Goal: Task Accomplishment & Management: Complete application form

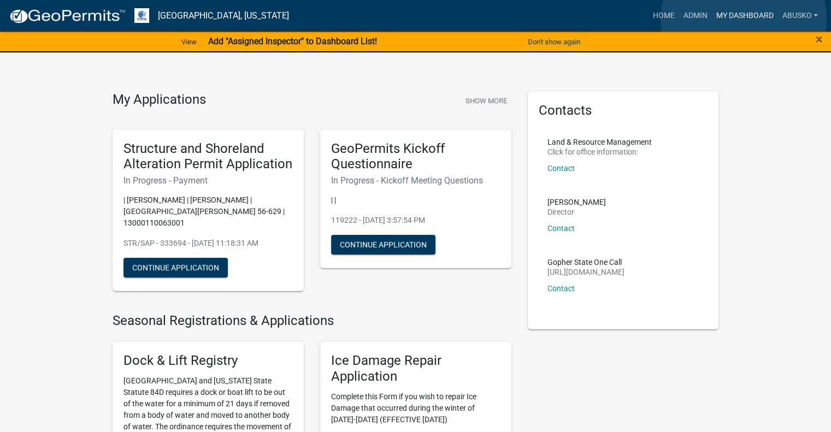
click at [744, 19] on link "My Dashboard" at bounding box center [745, 15] width 66 height 21
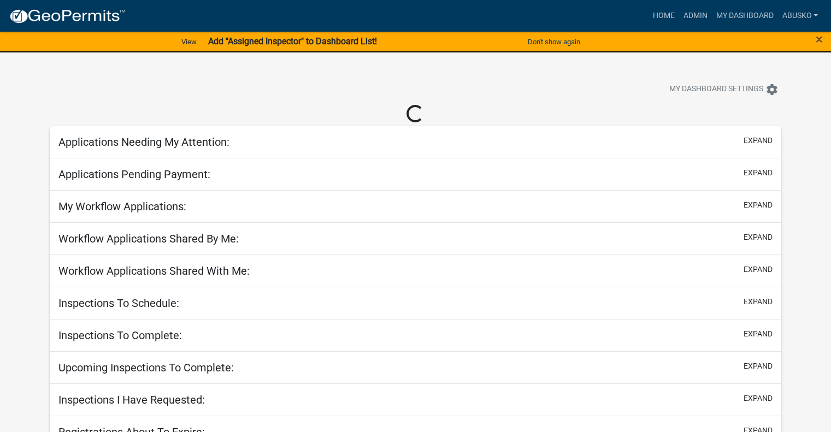
select select "1: 25"
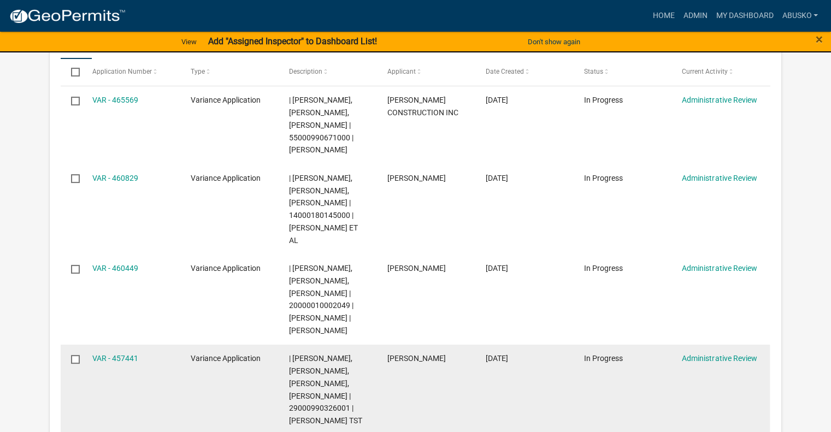
scroll to position [219, 0]
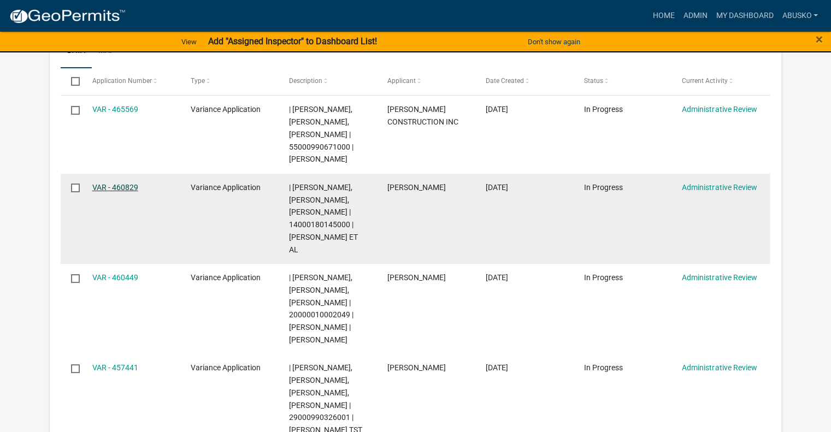
click at [116, 185] on link "VAR - 460829" at bounding box center [115, 187] width 46 height 9
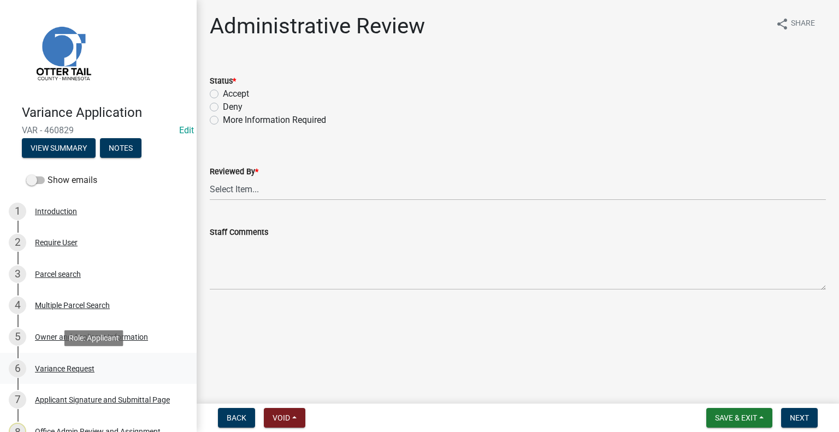
click at [73, 361] on div "6 Variance Request" at bounding box center [94, 368] width 171 height 17
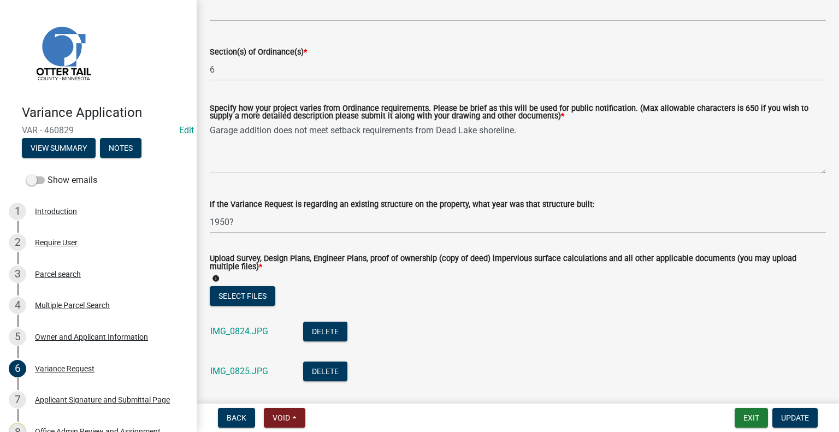
scroll to position [219, 0]
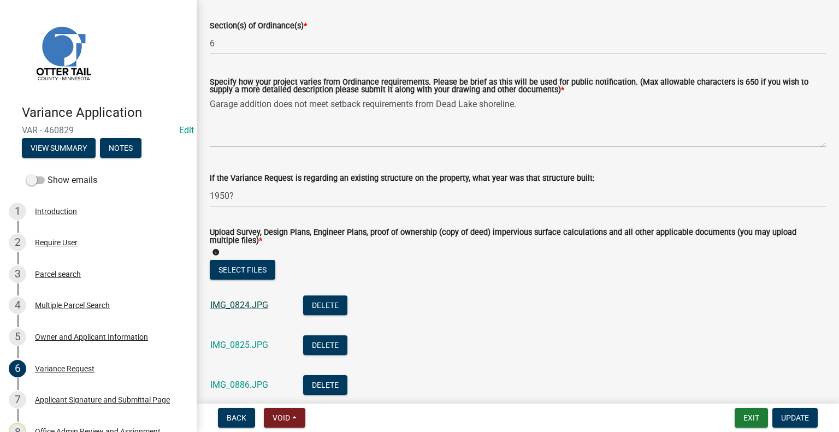
click at [239, 303] on link "IMG_0824.JPG" at bounding box center [239, 305] width 58 height 10
click at [251, 344] on link "IMG_0825.JPG" at bounding box center [239, 345] width 58 height 10
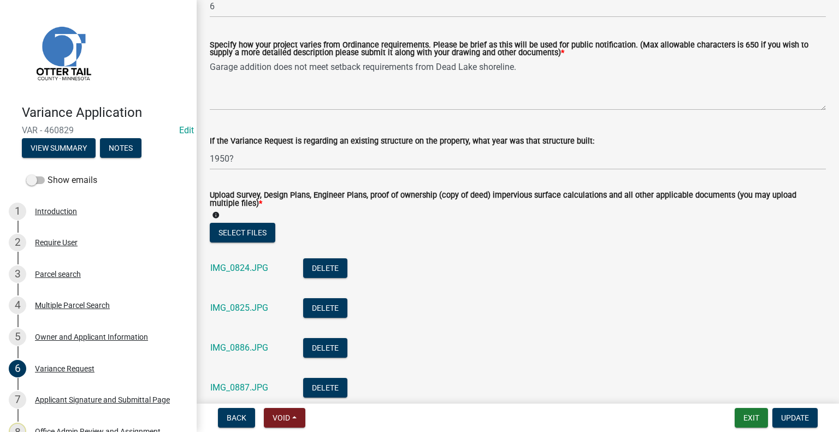
scroll to position [273, 0]
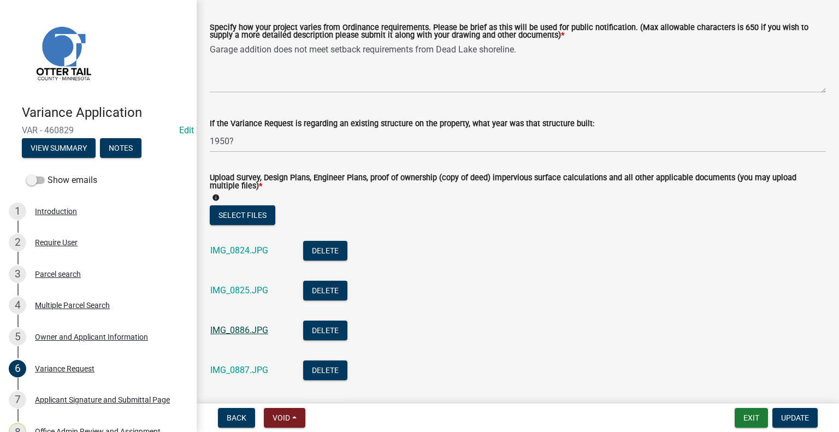
click at [245, 327] on link "IMG_0886.JPG" at bounding box center [239, 330] width 58 height 10
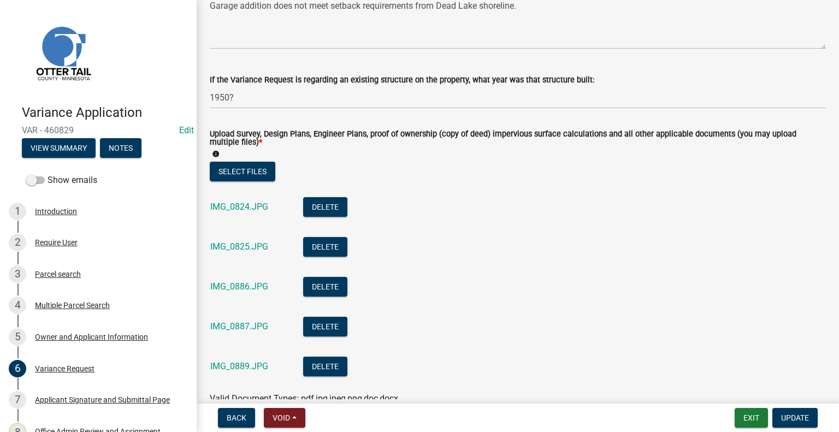
scroll to position [383, 0]
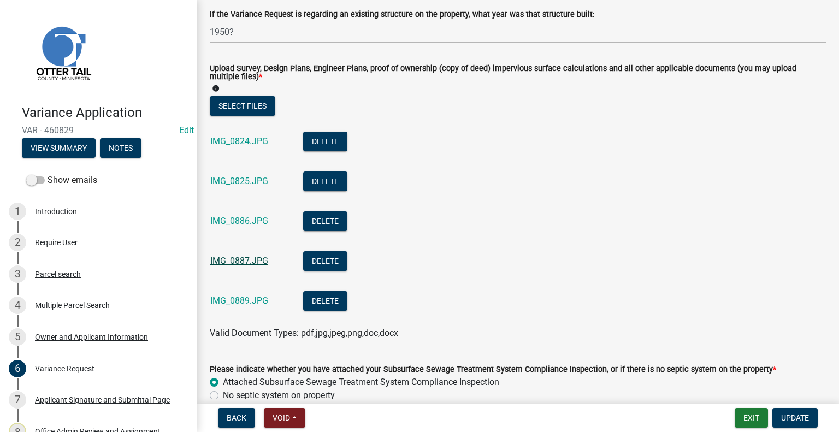
click at [227, 264] on link "IMG_0887.JPG" at bounding box center [239, 261] width 58 height 10
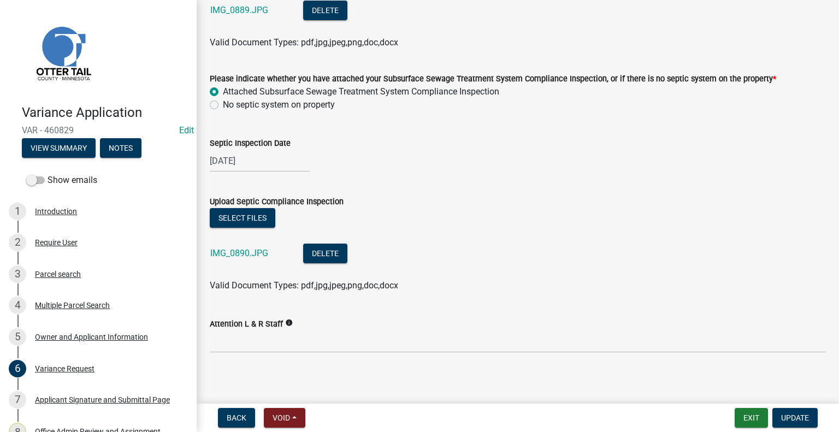
scroll to position [678, 0]
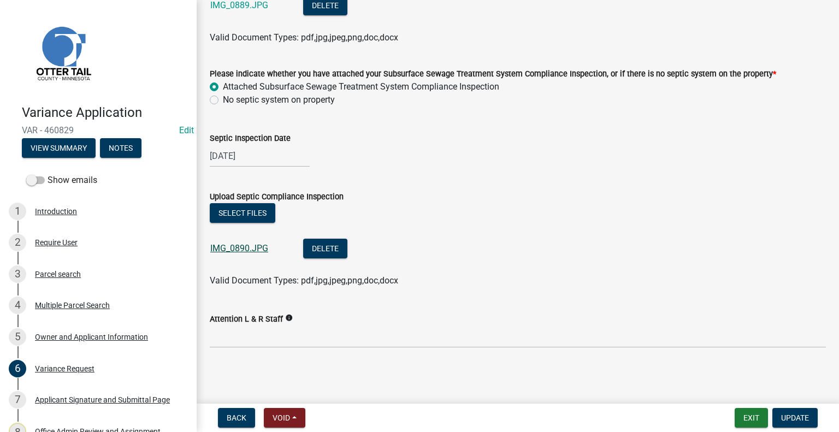
click at [227, 248] on link "IMG_0890.JPG" at bounding box center [239, 248] width 58 height 10
click at [60, 275] on div "Parcel search" at bounding box center [58, 275] width 46 height 8
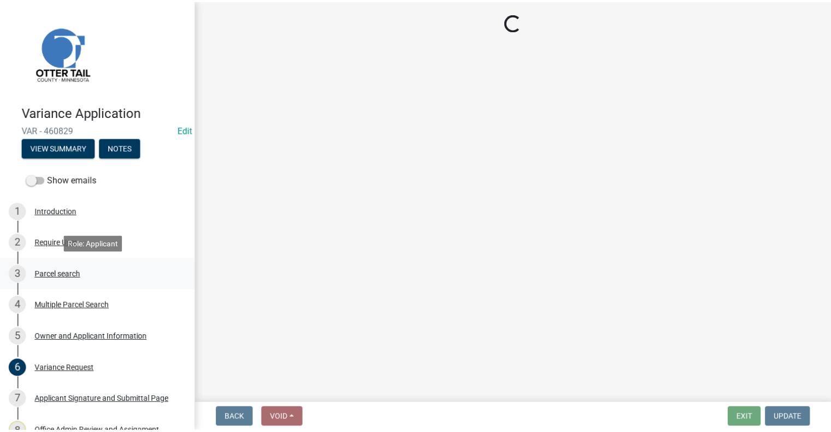
scroll to position [0, 0]
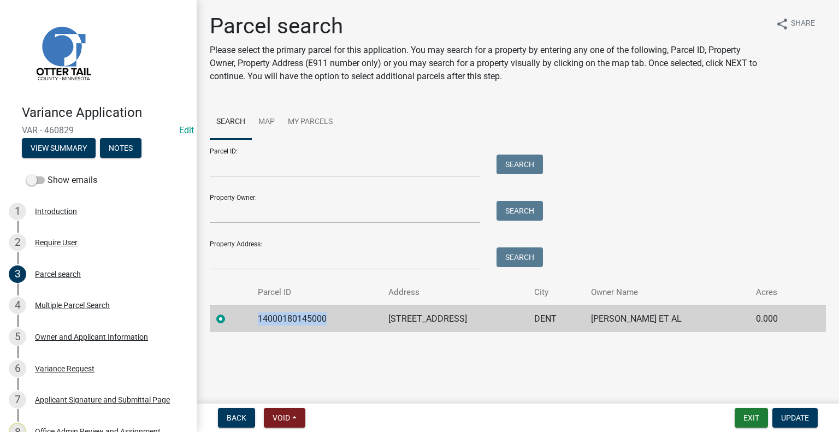
drag, startPoint x: 339, startPoint y: 316, endPoint x: 257, endPoint y: 322, distance: 82.2
click at [257, 322] on td "14000180145000" at bounding box center [316, 318] width 131 height 27
copy td "14000180145000"
click at [68, 365] on div "Variance Request" at bounding box center [65, 369] width 60 height 8
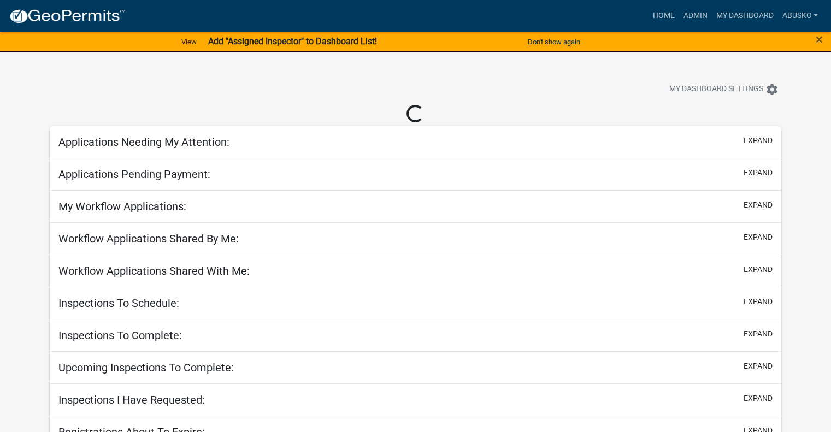
select select "1: 25"
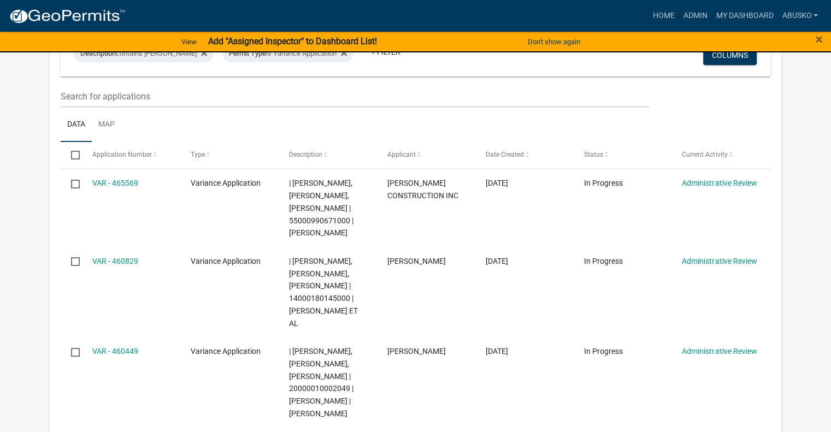
scroll to position [145, 0]
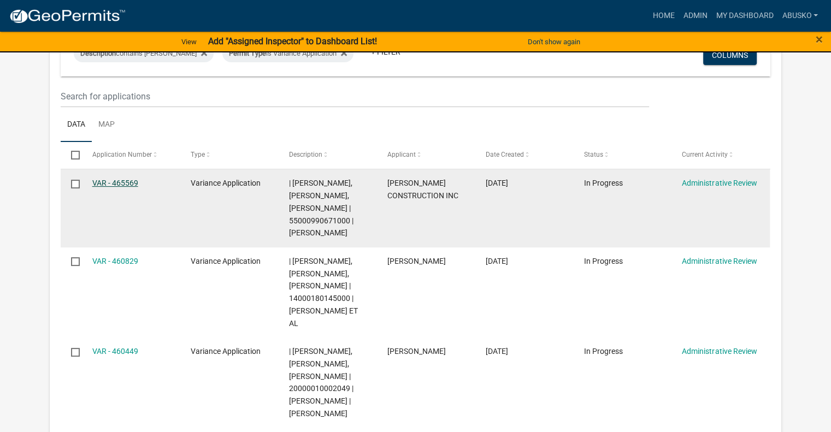
click at [130, 181] on link "VAR - 465569" at bounding box center [115, 183] width 46 height 9
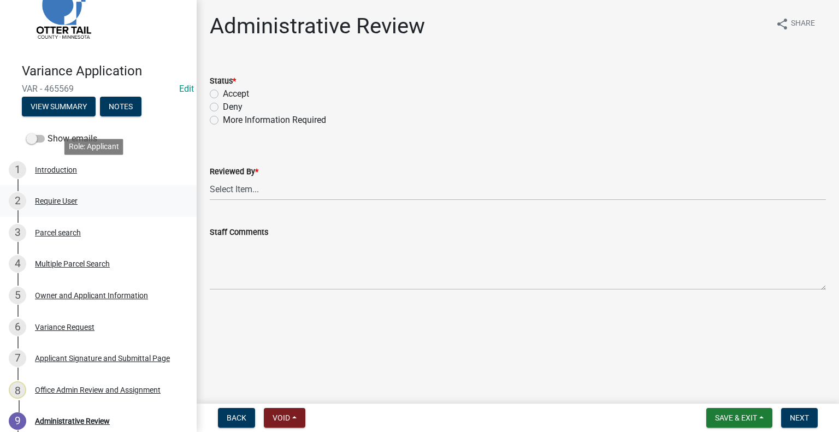
scroll to position [109, 0]
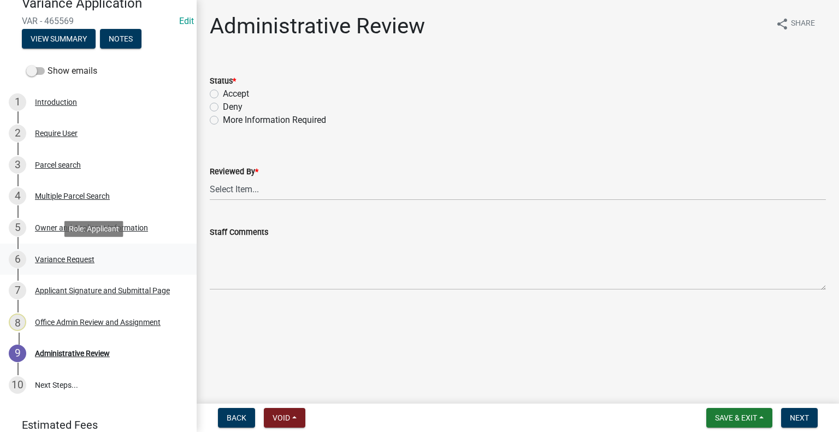
click at [81, 252] on div "6 Variance Request" at bounding box center [94, 259] width 171 height 17
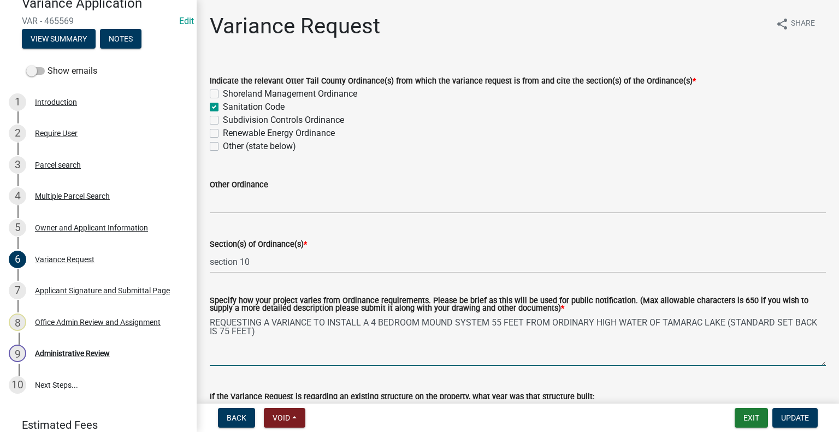
click at [732, 324] on textarea "REQUESTING A VARIANCE TO INSTALL A 4 BEDROOM MOUND SYSTEM 55 FEET FROM ORDINARY…" at bounding box center [518, 340] width 616 height 51
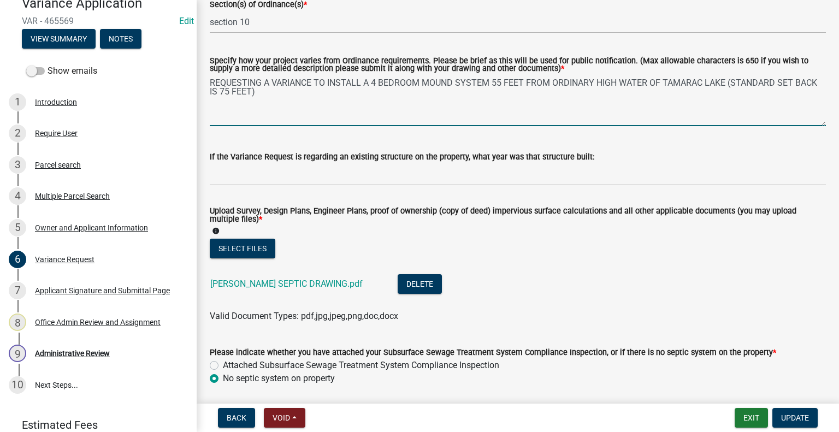
scroll to position [273, 0]
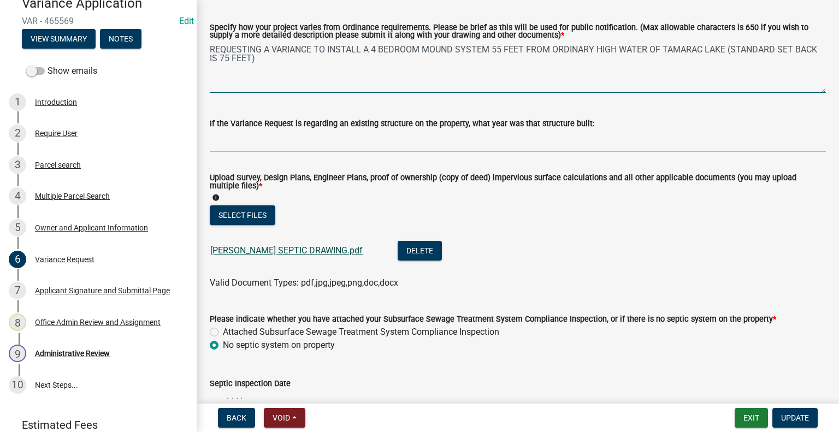
click at [299, 253] on link "[PERSON_NAME] SEPTIC DRAWING.pdf" at bounding box center [286, 250] width 152 height 10
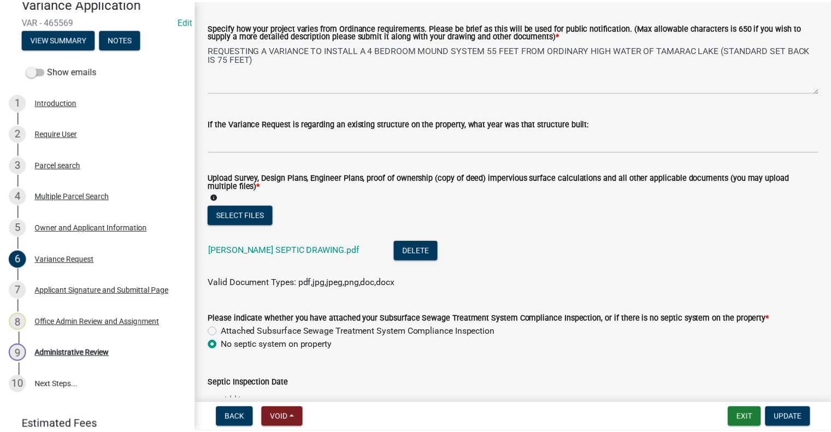
scroll to position [479, 0]
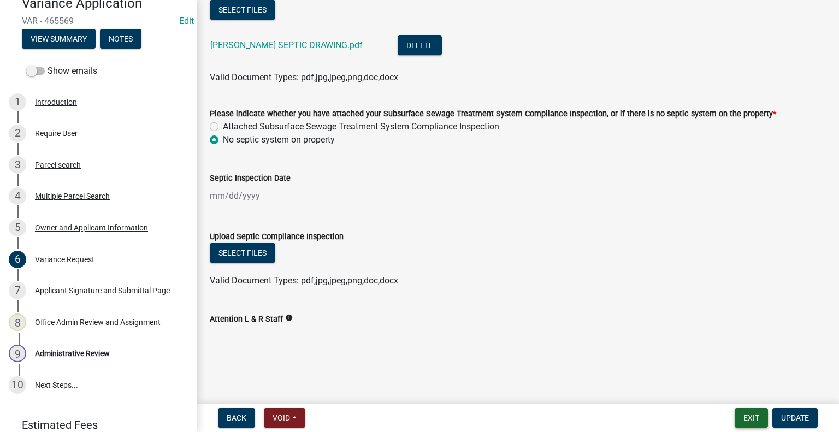
click at [751, 412] on button "Exit" at bounding box center [751, 418] width 33 height 20
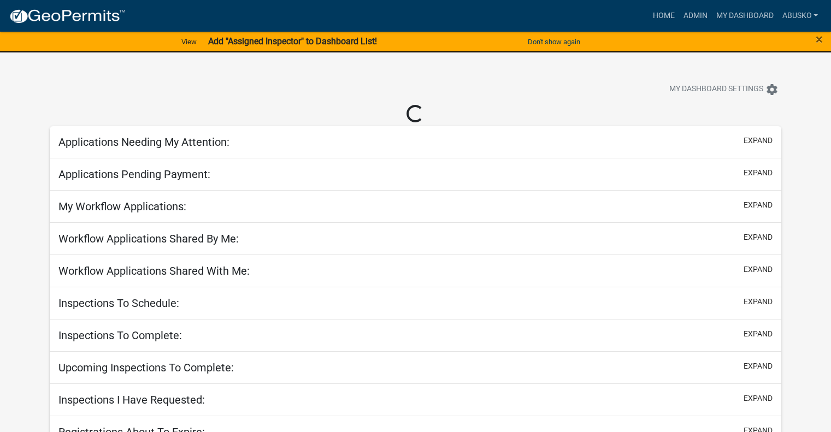
select select "1: 25"
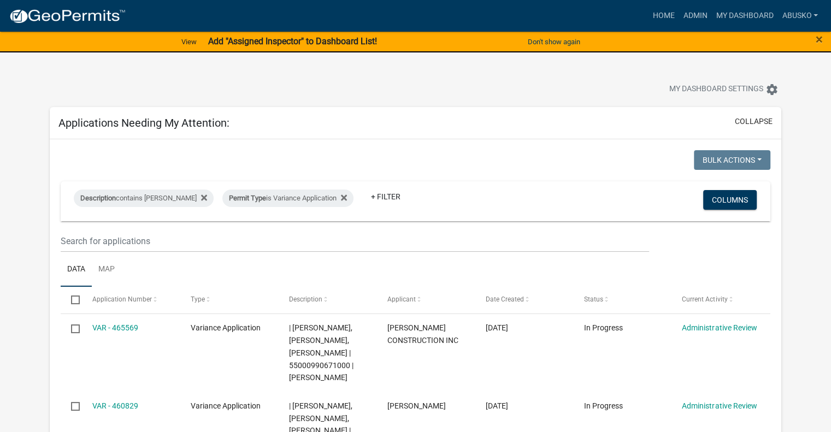
scroll to position [164, 0]
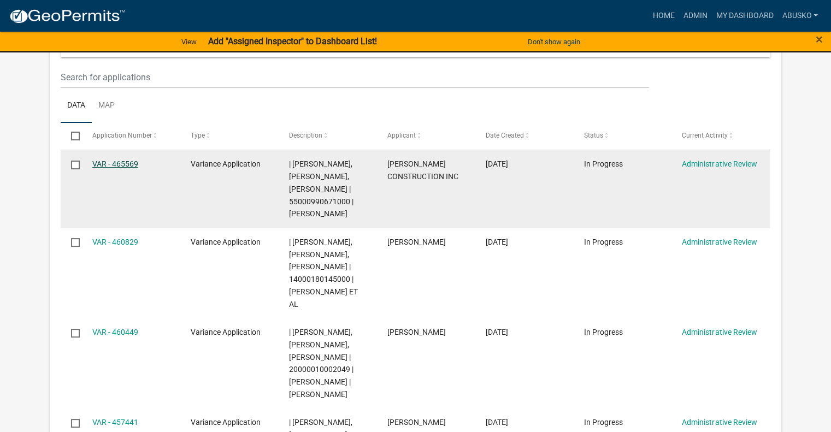
click at [129, 163] on link "VAR - 465569" at bounding box center [115, 164] width 46 height 9
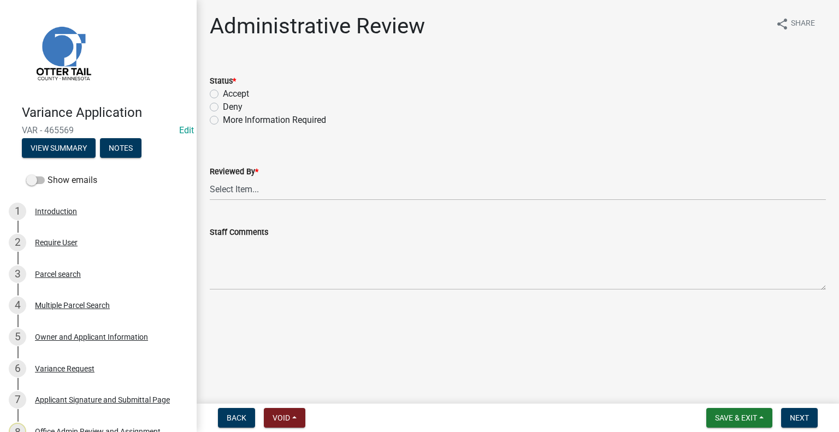
click at [223, 93] on label "Accept" at bounding box center [236, 93] width 26 height 13
click at [223, 93] on input "Accept" at bounding box center [226, 90] width 7 height 7
radio input "true"
click at [252, 187] on select "Select Item... [PERSON_NAME] [PERSON_NAME] [PERSON_NAME] [PERSON_NAME] [PERSON_…" at bounding box center [518, 189] width 616 height 22
click at [210, 178] on select "Select Item... [PERSON_NAME] [PERSON_NAME] [PERSON_NAME] [PERSON_NAME] [PERSON_…" at bounding box center [518, 189] width 616 height 22
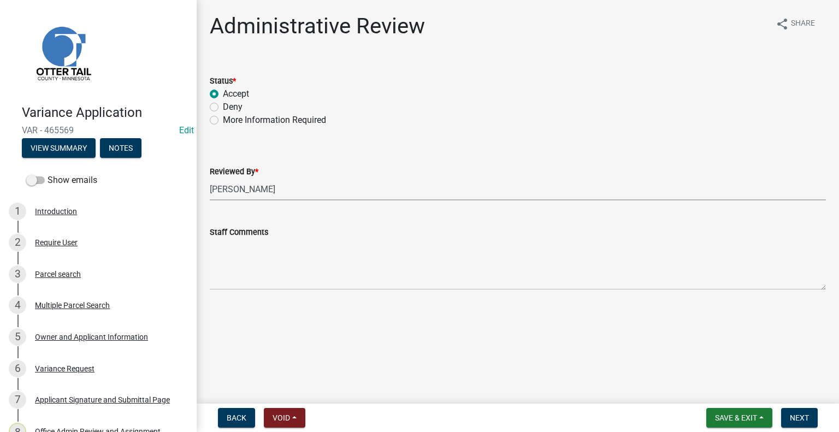
select select "1bc1e483-05bd-4456-8d1d-1de62b367160"
click at [800, 419] on span "Next" at bounding box center [799, 418] width 19 height 9
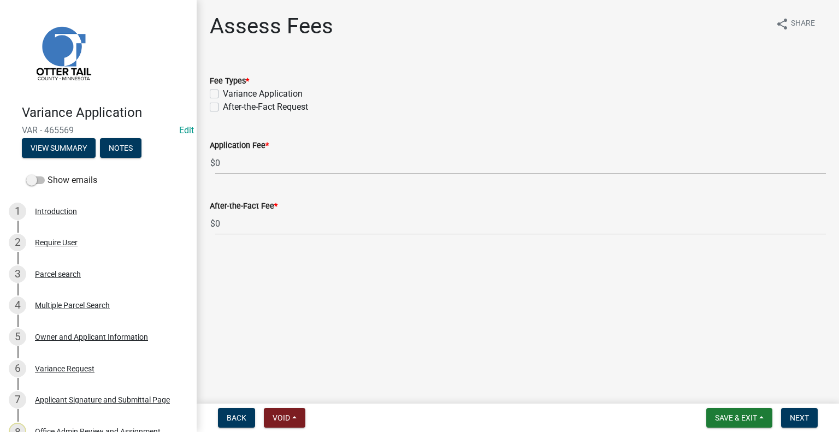
click at [223, 96] on label "Variance Application" at bounding box center [263, 93] width 80 height 13
click at [223, 95] on input "Variance Application" at bounding box center [226, 90] width 7 height 7
checkbox input "true"
checkbox input "false"
click at [801, 416] on span "Next" at bounding box center [799, 418] width 19 height 9
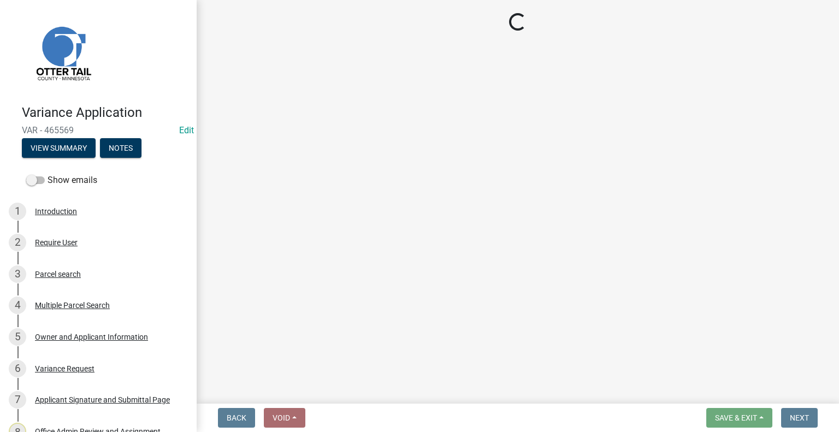
select select "3: 3"
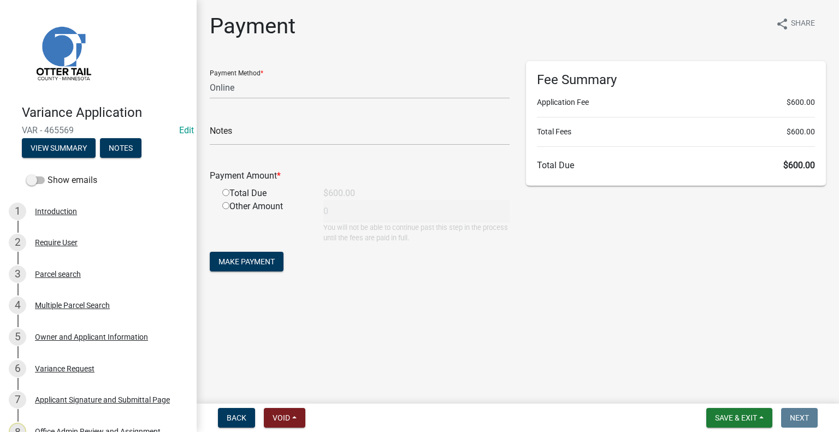
click at [225, 191] on input "radio" at bounding box center [225, 192] width 7 height 7
radio input "true"
type input "600"
click at [727, 417] on span "Save & Exit" at bounding box center [736, 418] width 42 height 9
click at [709, 389] on button "Save & Exit" at bounding box center [728, 390] width 87 height 26
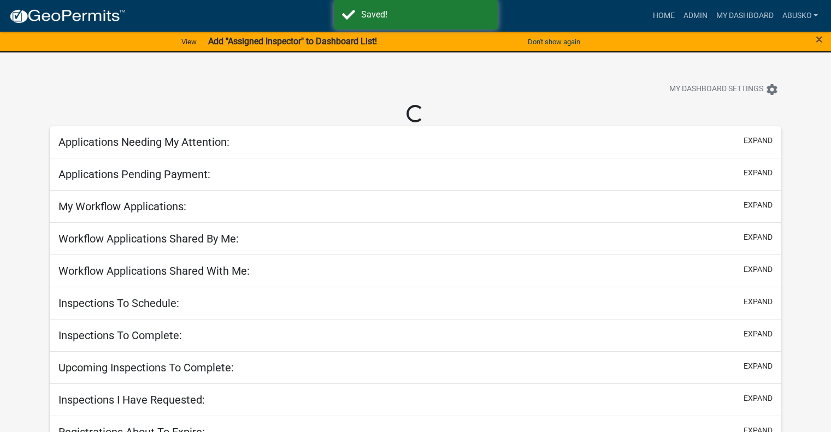
select select "1: 25"
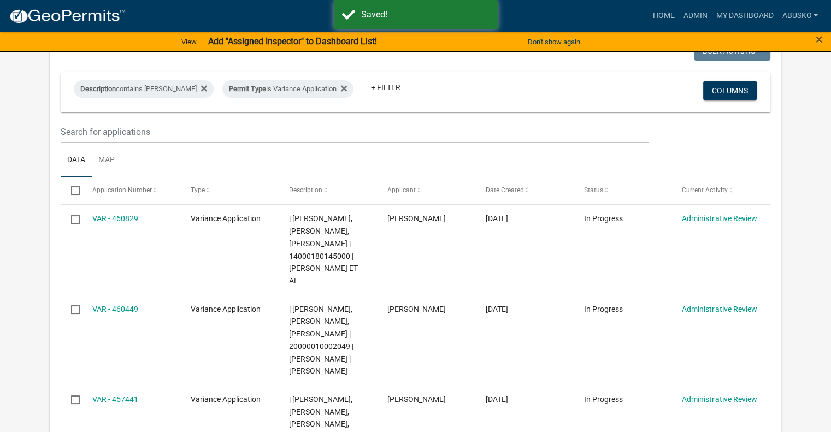
scroll to position [164, 0]
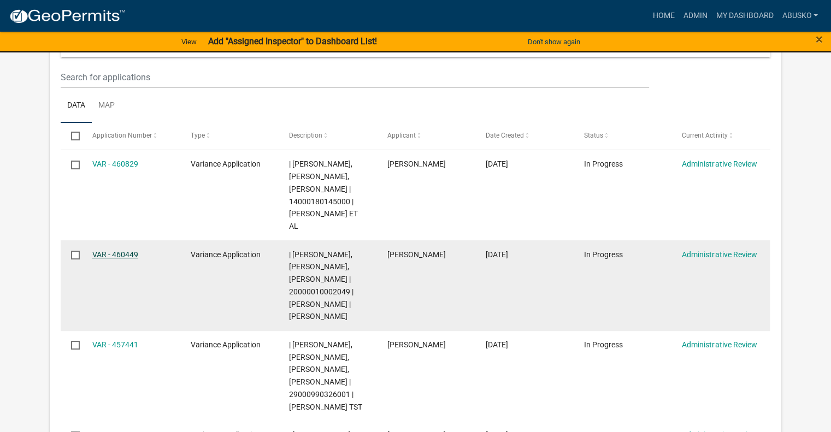
click at [128, 252] on link "VAR - 460449" at bounding box center [115, 254] width 46 height 9
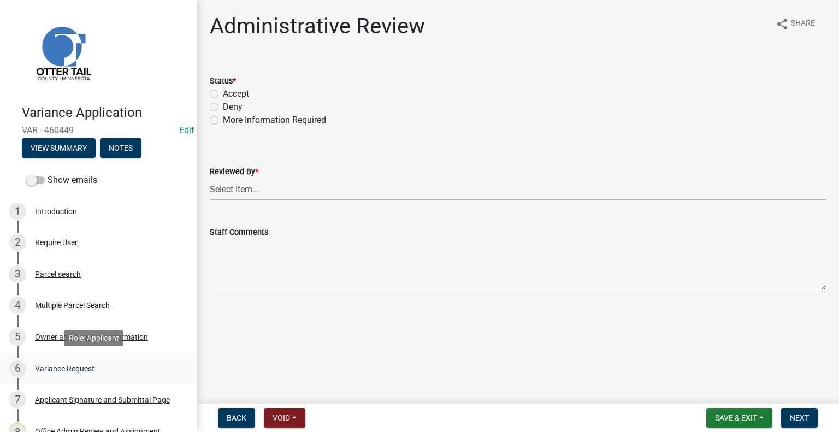
click at [63, 375] on div "6 Variance Request" at bounding box center [94, 368] width 171 height 17
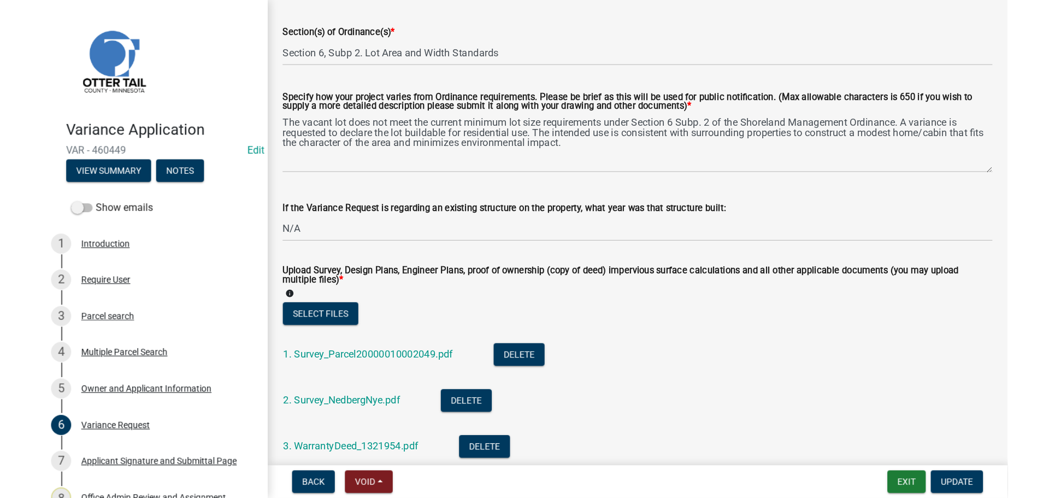
scroll to position [219, 0]
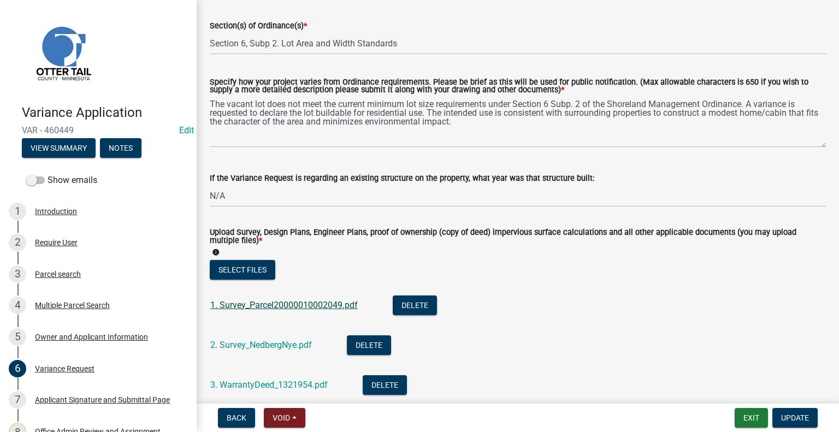
click at [289, 307] on link "1. Survey_Parcel20000010002049.pdf" at bounding box center [284, 305] width 148 height 10
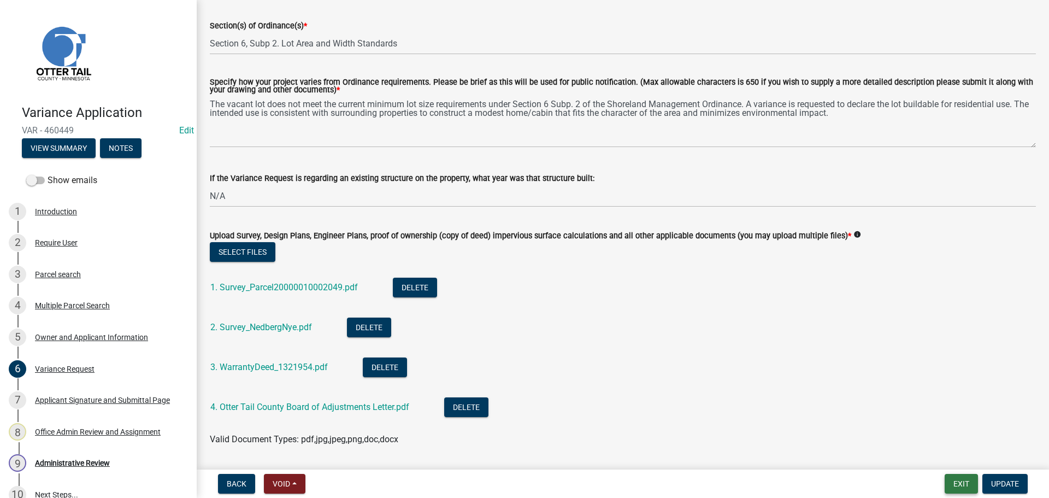
click at [839, 432] on button "Exit" at bounding box center [961, 484] width 33 height 20
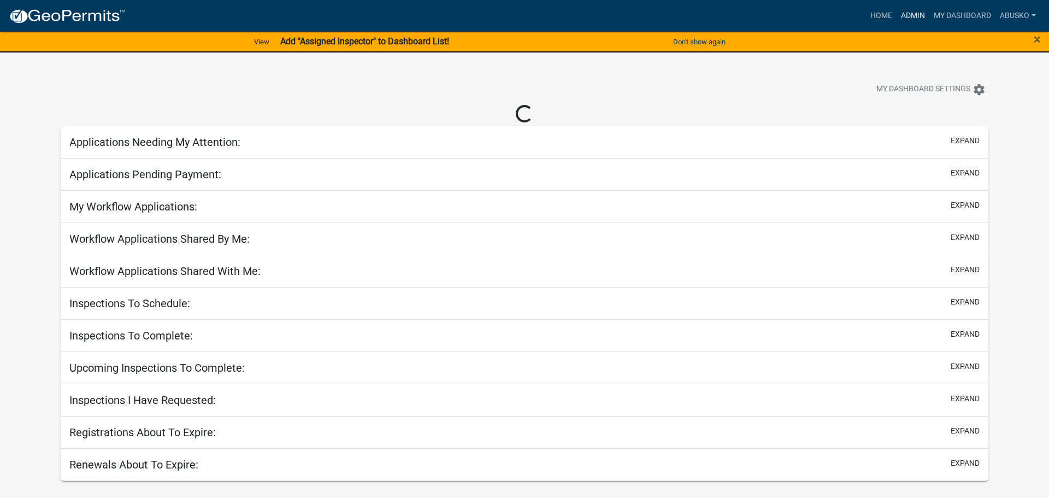
click at [839, 15] on link "Admin" at bounding box center [913, 15] width 33 height 21
select select "1: 25"
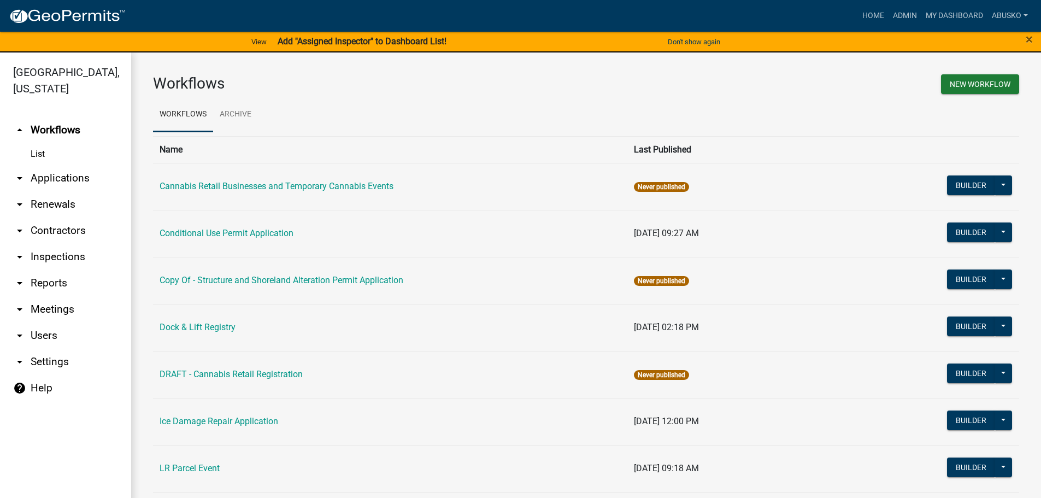
click at [65, 174] on link "arrow_drop_down Applications" at bounding box center [65, 178] width 131 height 26
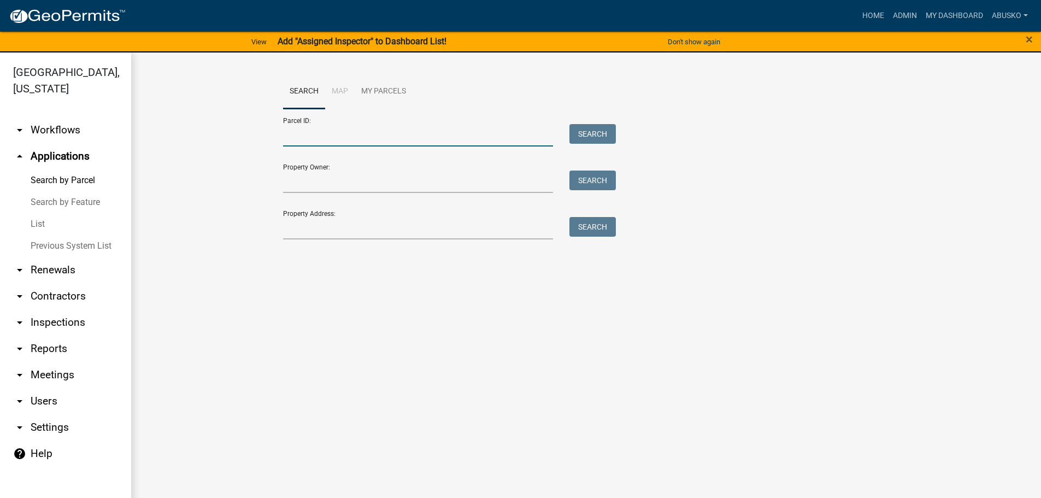
click at [301, 135] on input "Parcel ID:" at bounding box center [418, 135] width 271 height 22
paste input "17000991186000"
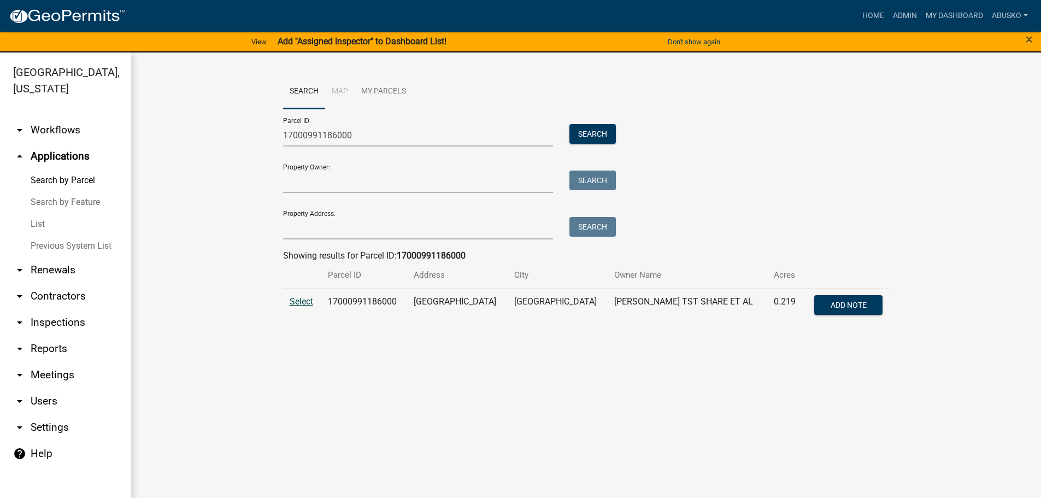
click at [305, 303] on span "Select" at bounding box center [301, 301] width 23 height 10
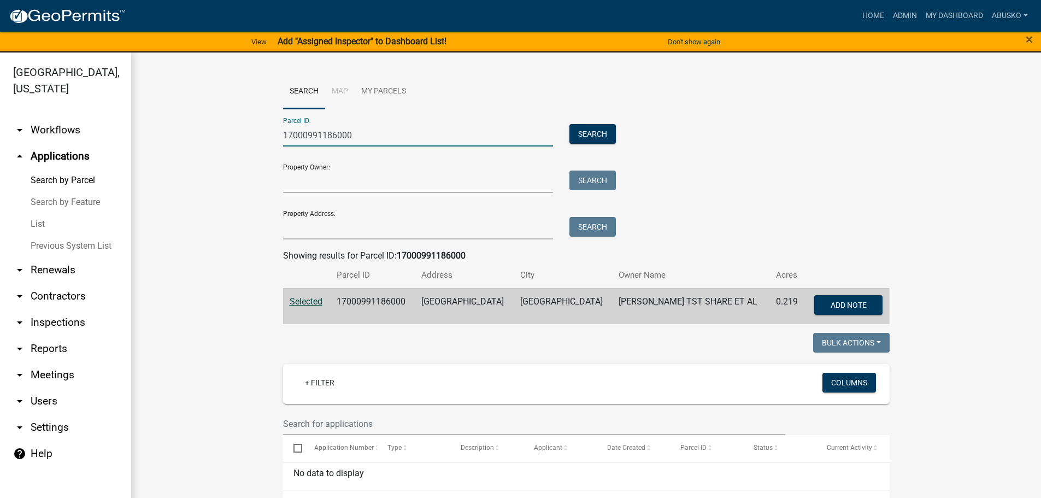
drag, startPoint x: 381, startPoint y: 138, endPoint x: 231, endPoint y: 137, distance: 150.3
click at [237, 143] on wm-workflow-application-search-view "Search Map My Parcels Parcel ID: 17000991186000 Search Property Owner: Search P…" at bounding box center [586, 395] width 866 height 643
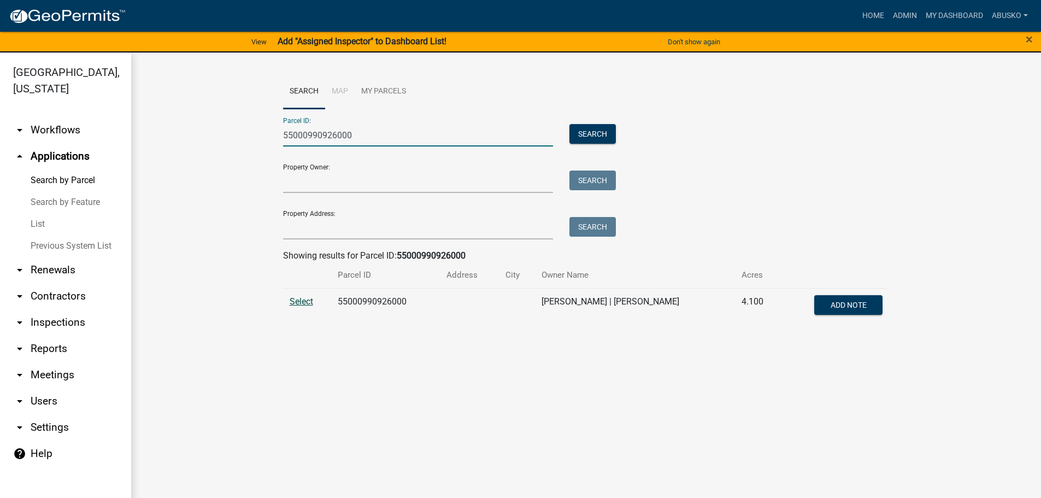
type input "55000990926000"
click at [292, 301] on span "Select" at bounding box center [301, 301] width 23 height 10
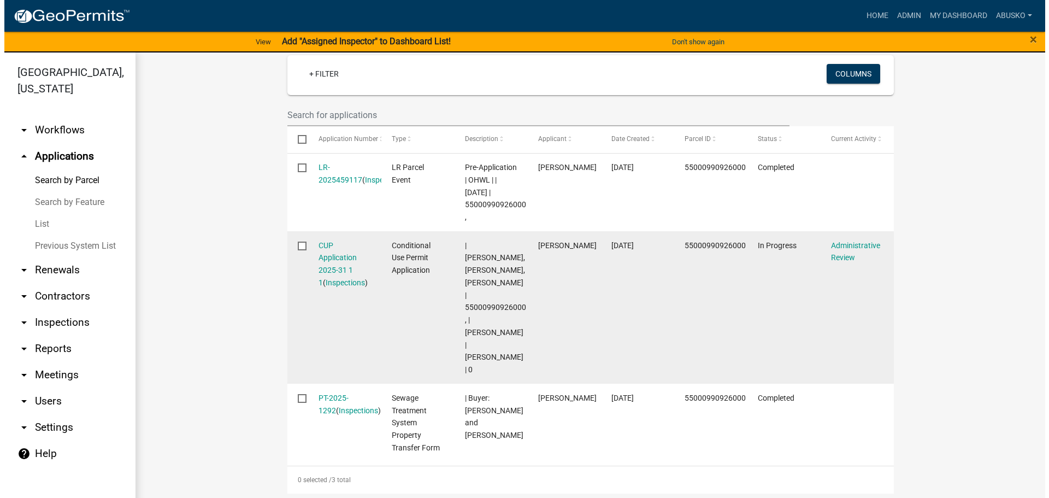
scroll to position [328, 0]
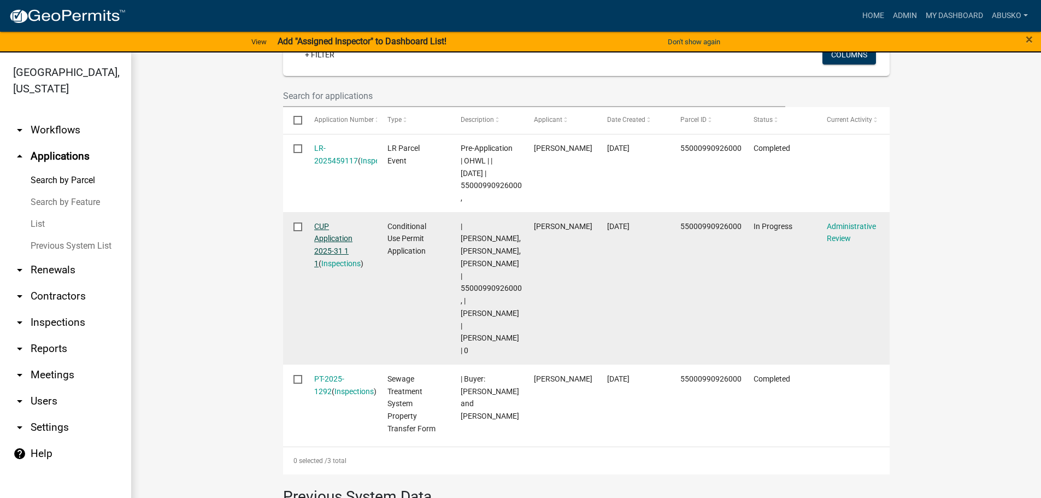
click at [321, 227] on link "CUP Application 2025-31 1 1" at bounding box center [333, 245] width 38 height 46
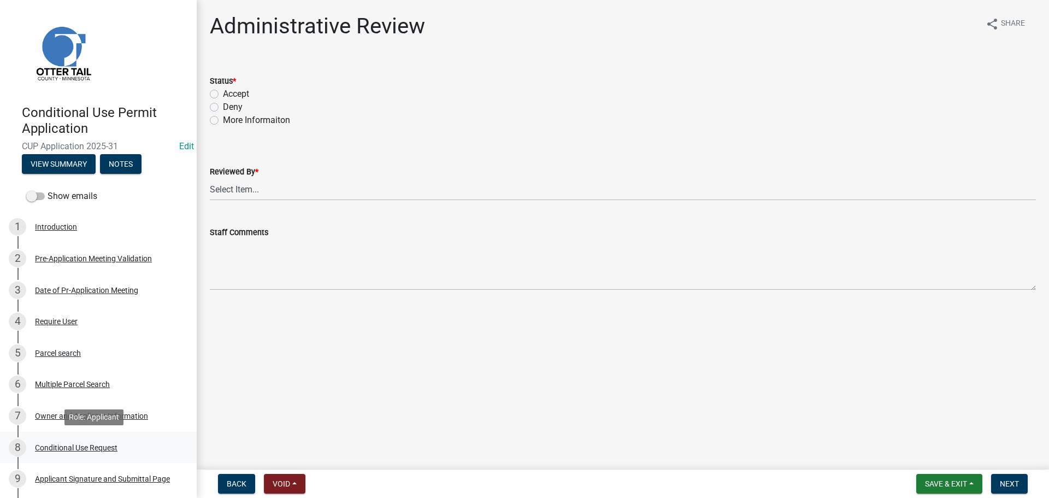
click at [79, 432] on div "Conditional Use Request" at bounding box center [76, 448] width 83 height 8
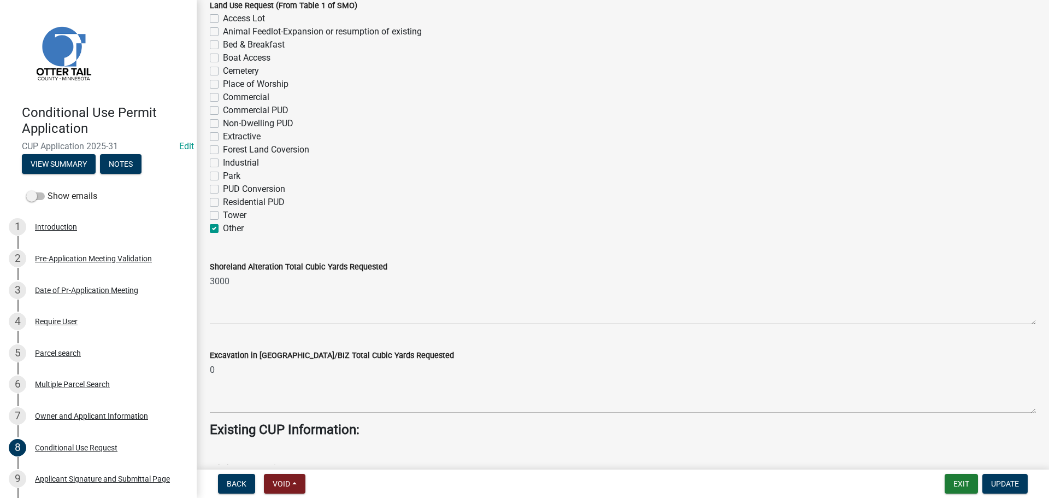
scroll to position [55, 0]
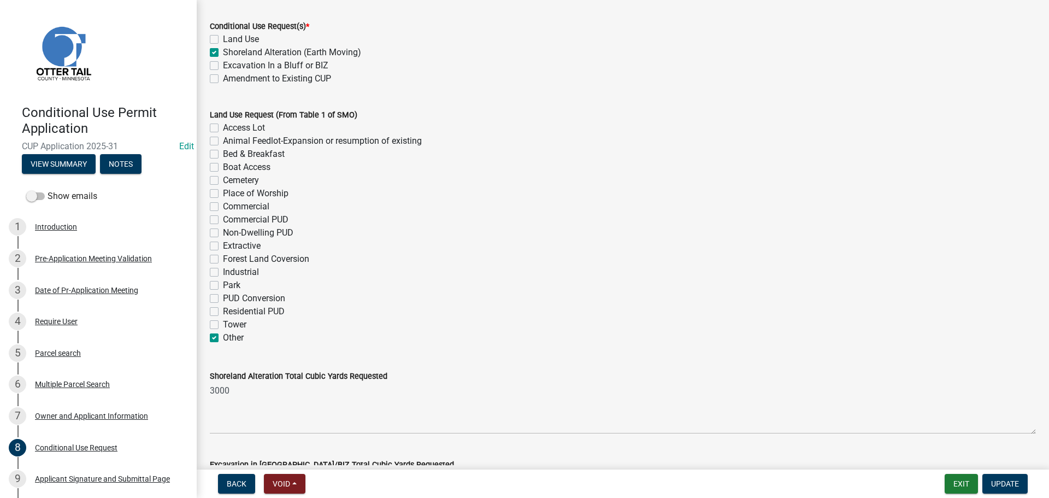
click at [223, 337] on label "Other" at bounding box center [233, 337] width 21 height 13
click at [223, 337] on input "Other" at bounding box center [226, 334] width 7 height 7
checkbox input "false"
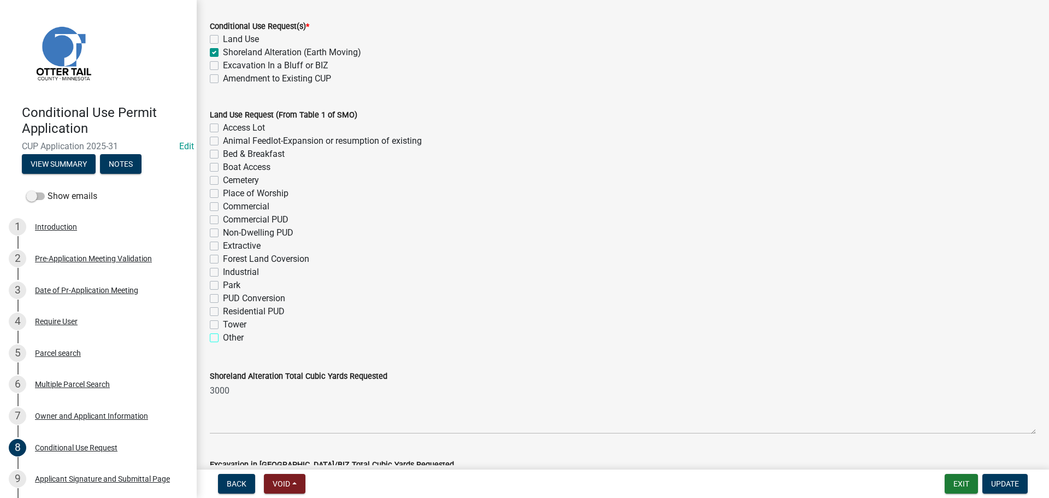
checkbox input "false"
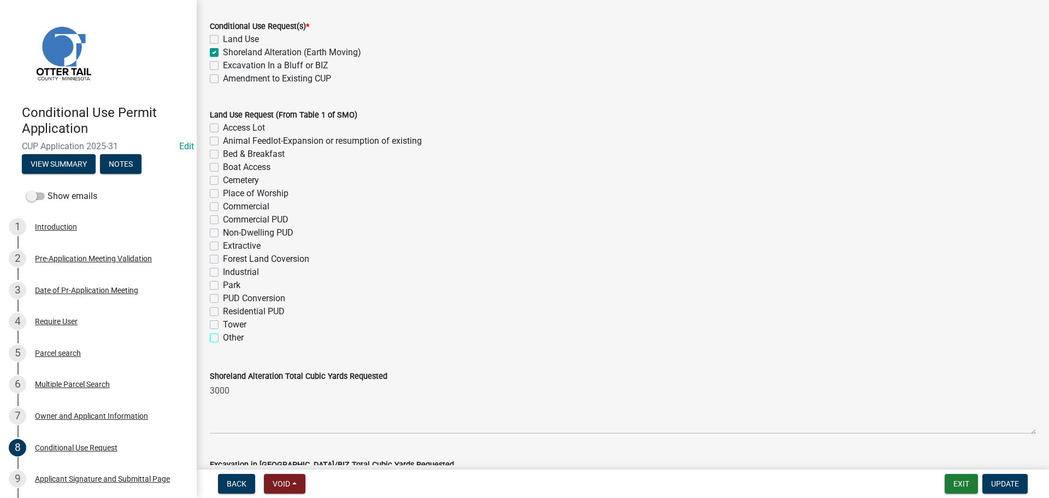
checkbox input "false"
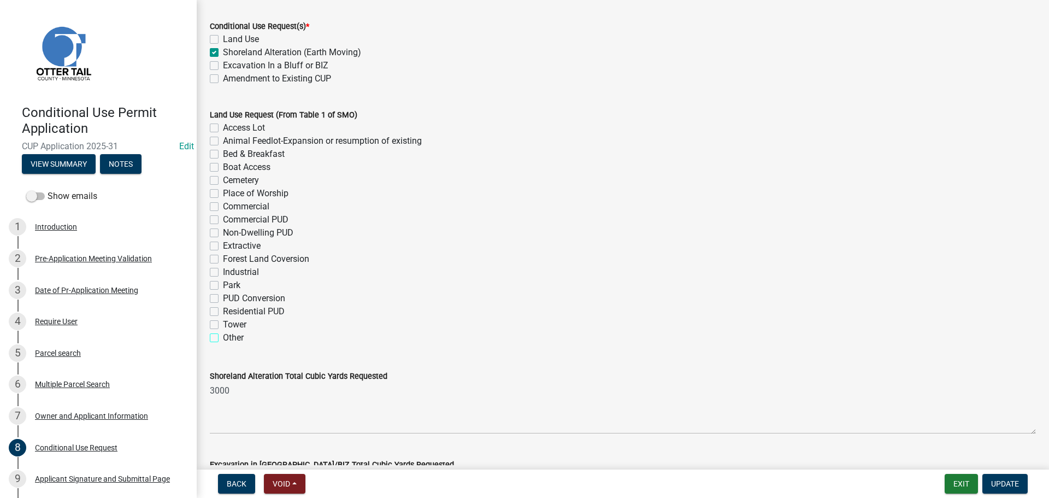
checkbox input "false"
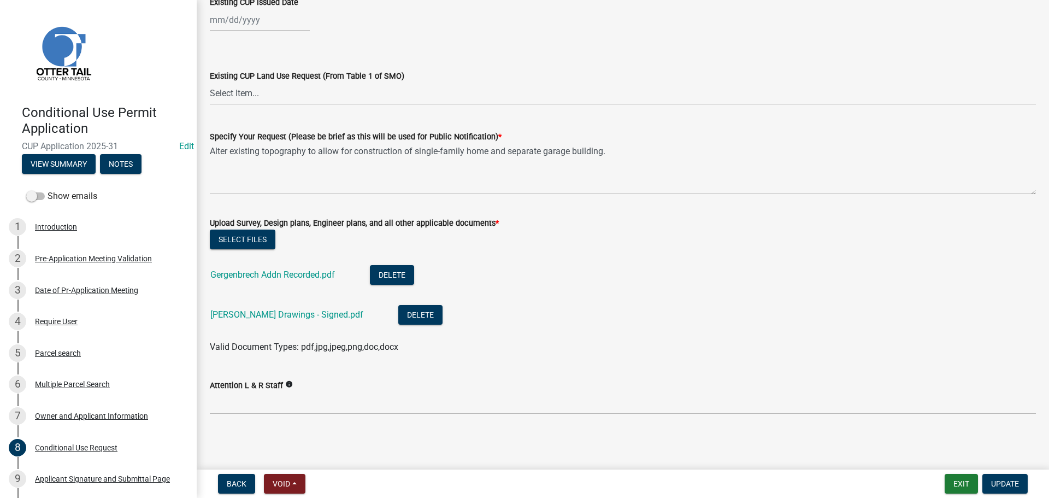
scroll to position [691, 0]
click at [290, 278] on link "Gergenbrech Addn Recorded.pdf" at bounding box center [272, 274] width 125 height 10
click at [290, 313] on link "[PERSON_NAME] Drawings - Signed.pdf" at bounding box center [286, 314] width 153 height 10
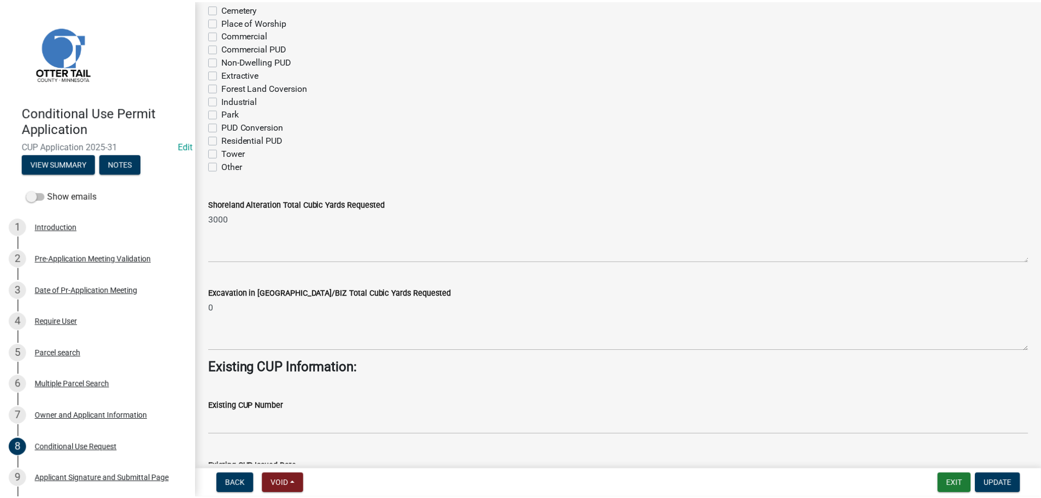
scroll to position [145, 0]
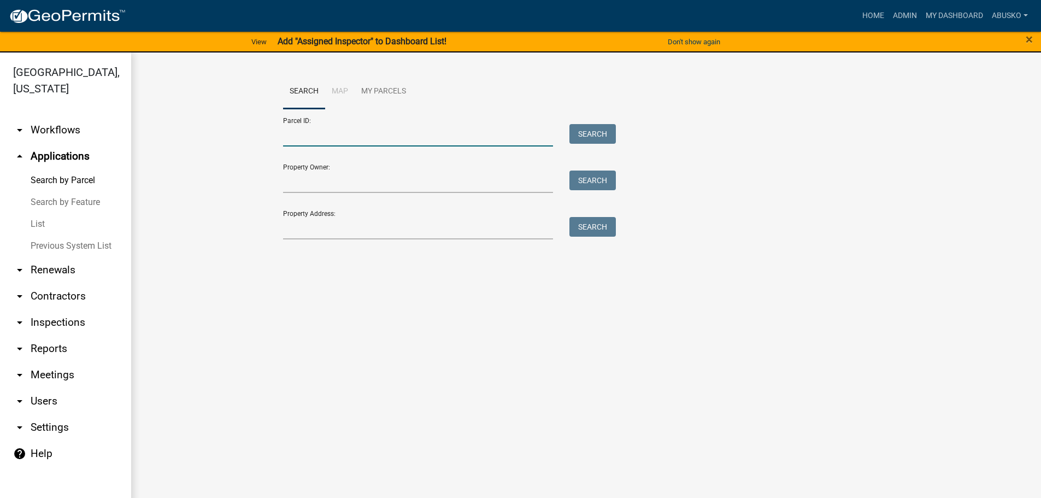
click at [352, 130] on input "Parcel ID:" at bounding box center [418, 135] width 271 height 22
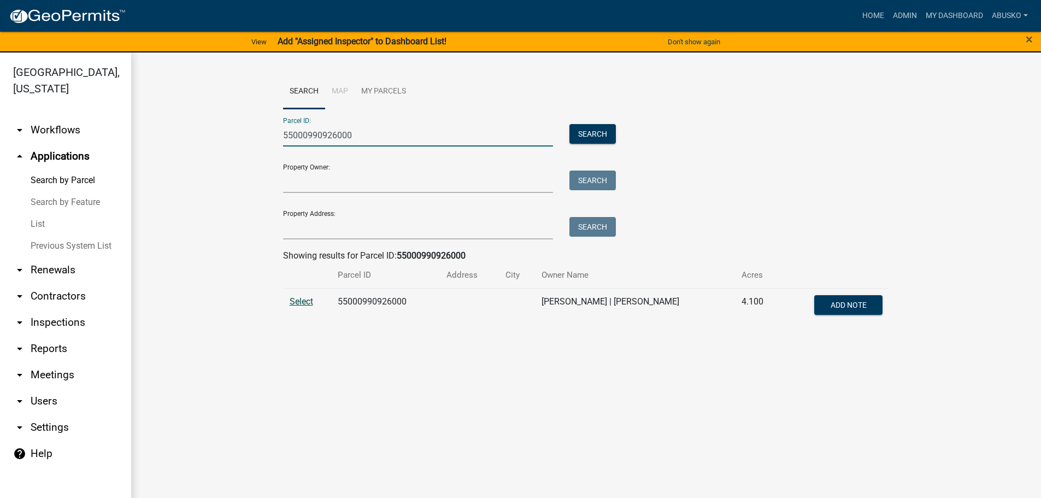
type input "55000990926000"
click at [298, 302] on span "Select" at bounding box center [301, 301] width 23 height 10
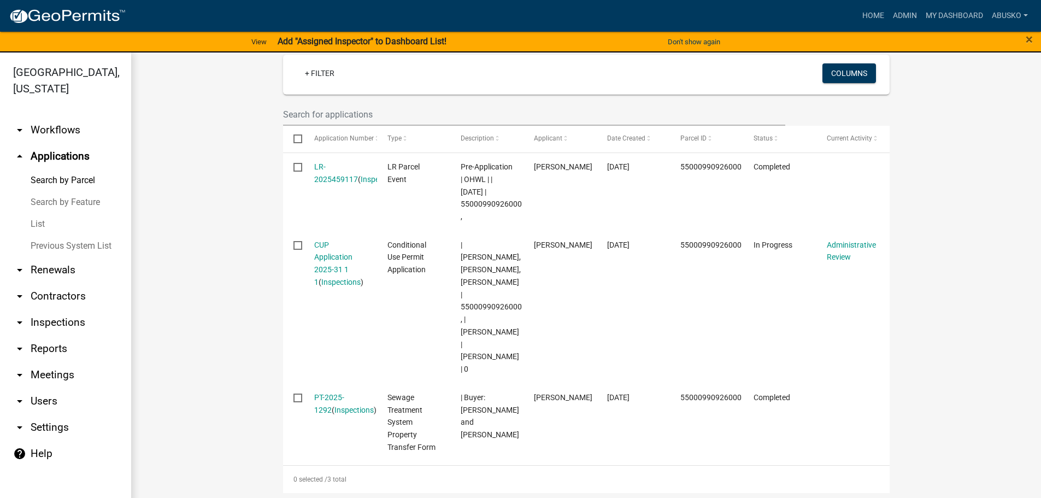
scroll to position [328, 0]
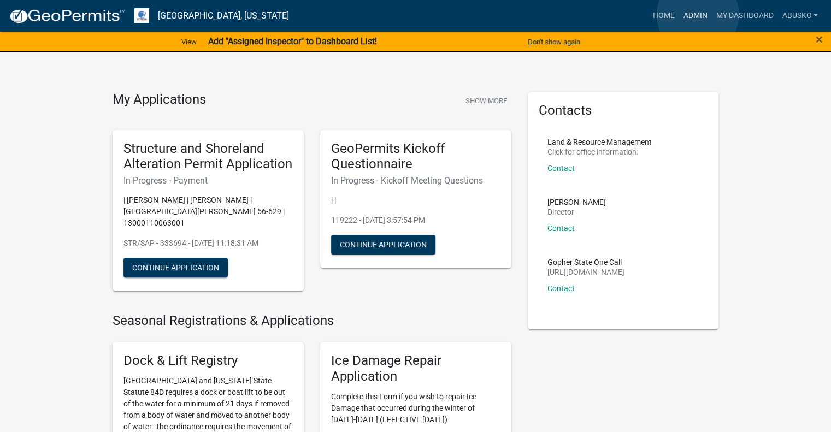
click at [698, 15] on link "Admin" at bounding box center [695, 15] width 33 height 21
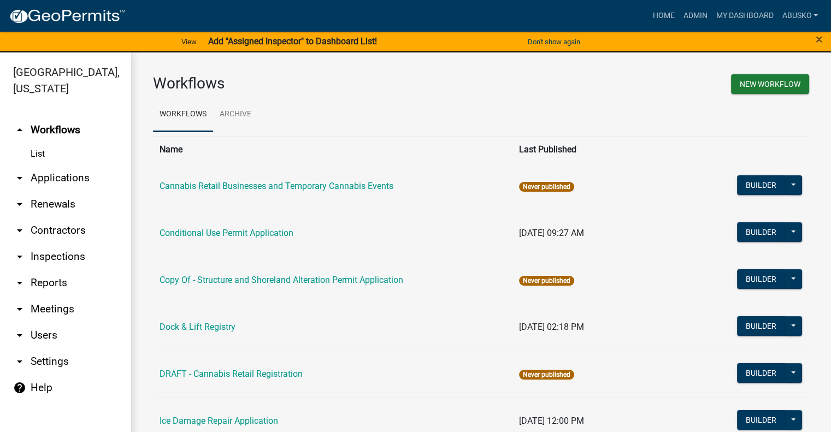
click at [83, 181] on link "arrow_drop_down Applications" at bounding box center [65, 178] width 131 height 26
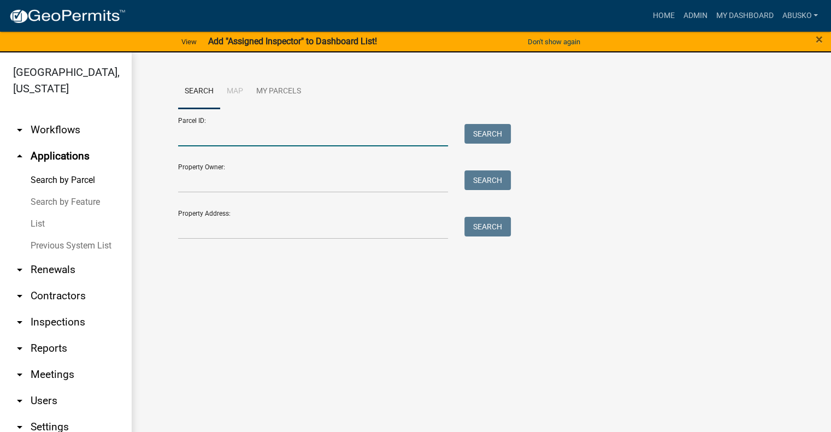
click at [220, 139] on input "Parcel ID:" at bounding box center [313, 135] width 271 height 22
paste input "14000180145000"
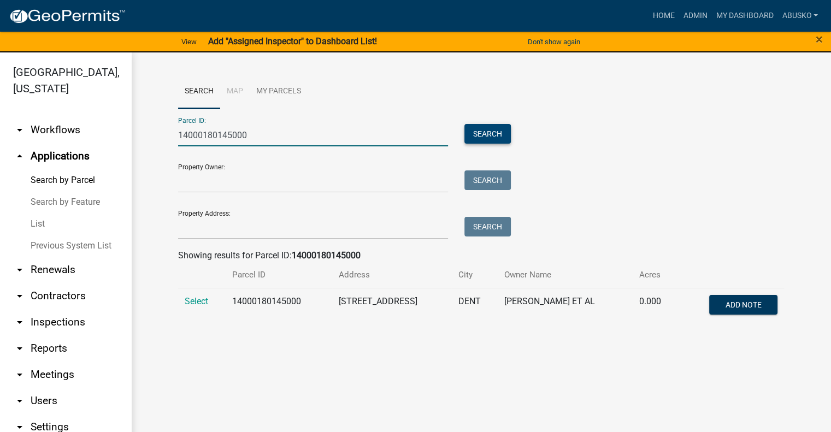
type input "14000180145000"
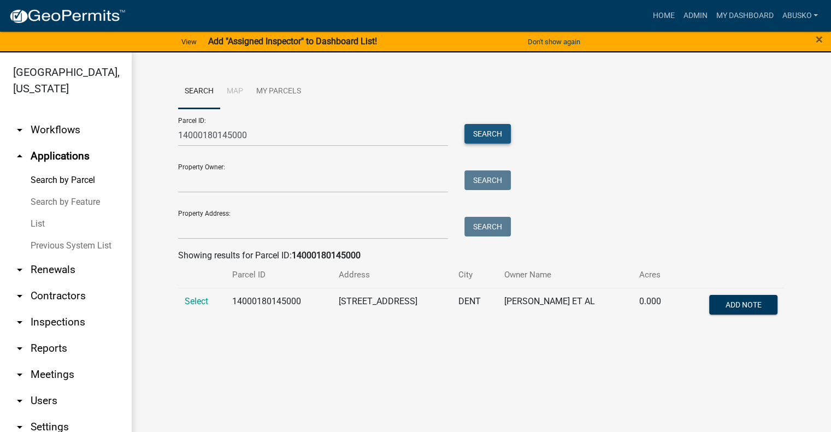
click at [498, 131] on button "Search" at bounding box center [488, 134] width 46 height 20
click at [193, 303] on span "Select" at bounding box center [196, 301] width 23 height 10
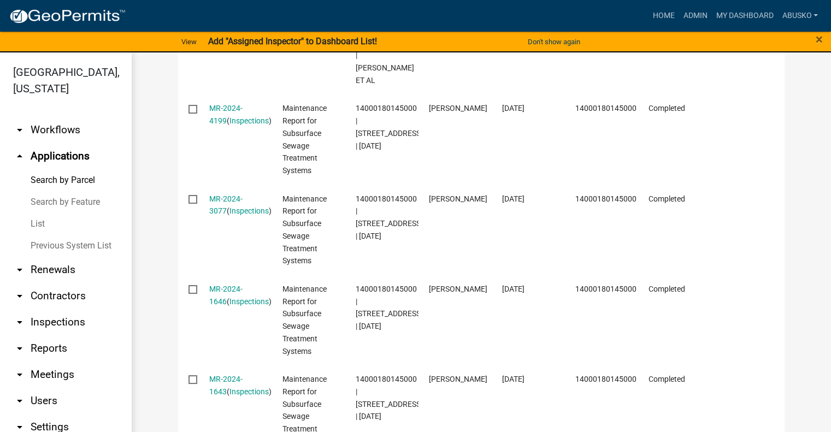
scroll to position [437, 0]
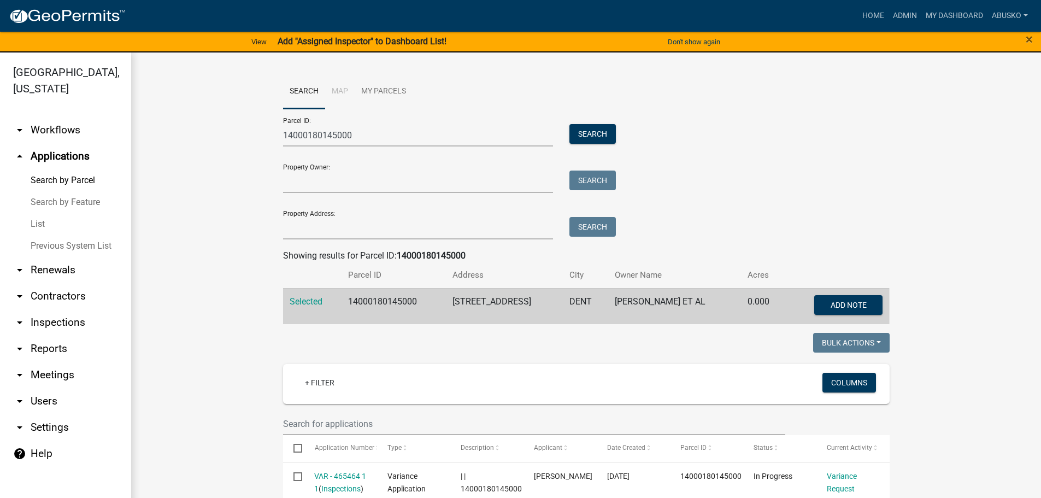
scroll to position [437, 0]
